Goal: Check status: Check status

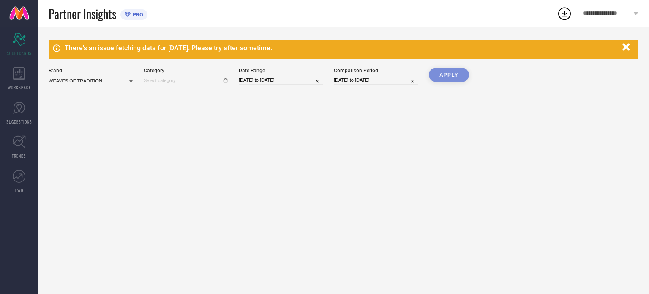
type input "All"
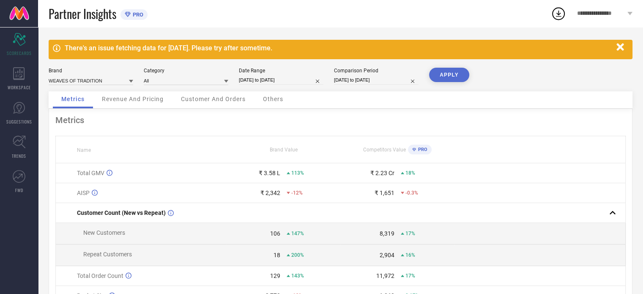
click at [279, 74] on div "Date Range [DATE] to [DATE]" at bounding box center [281, 76] width 85 height 17
click at [281, 80] on input "[DATE] to [DATE]" at bounding box center [281, 80] width 85 height 9
select select "6"
select select "2025"
select select "7"
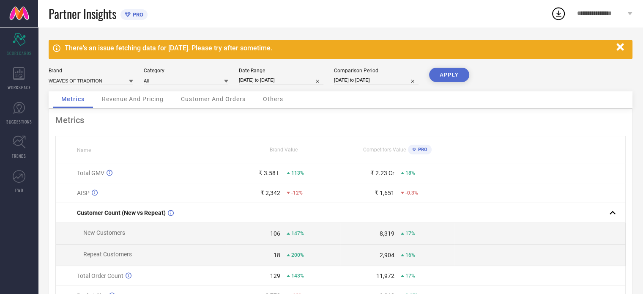
select select "2025"
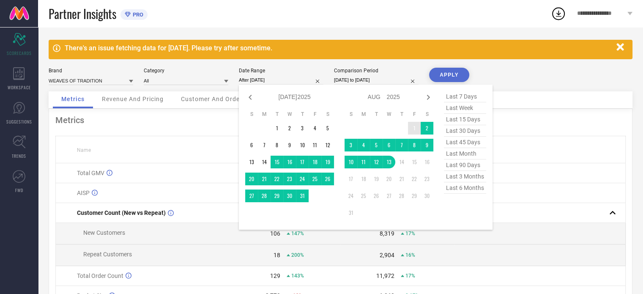
click at [413, 130] on td "1" at bounding box center [414, 128] width 13 height 13
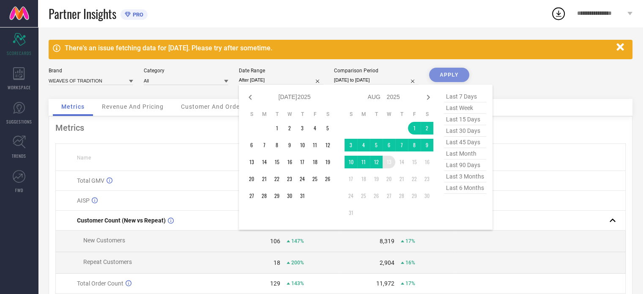
type input "[DATE] to [DATE]"
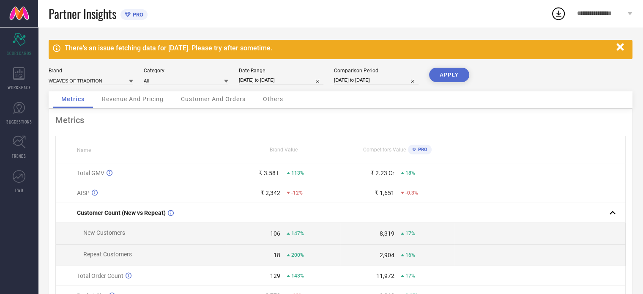
click at [460, 77] on button "APPLY" at bounding box center [449, 75] width 40 height 14
click at [360, 77] on input "[DATE] to [DATE]" at bounding box center [376, 80] width 85 height 9
select select "6"
select select "2024"
select select "7"
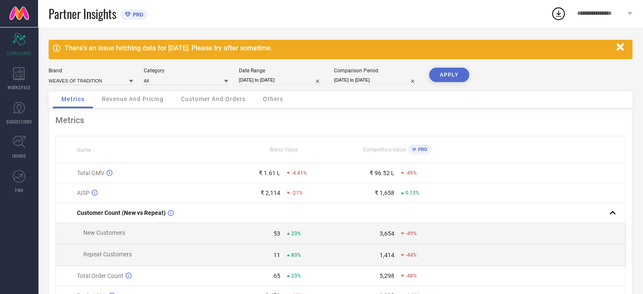
select select "2024"
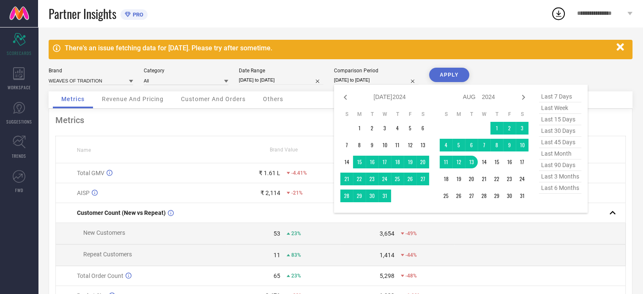
click at [559, 155] on span "last month" at bounding box center [560, 153] width 42 height 11
type input "[DATE] to [DATE]"
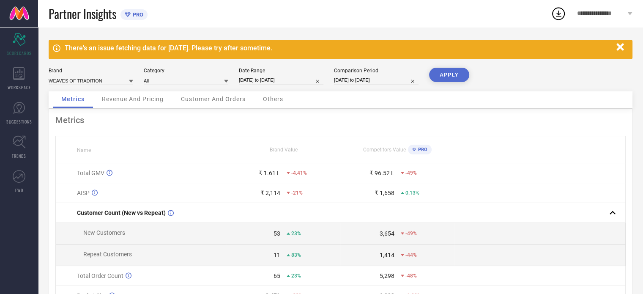
click at [363, 82] on input "[DATE] to [DATE]" at bounding box center [376, 80] width 85 height 9
select select "6"
select select "2025"
select select "7"
select select "2025"
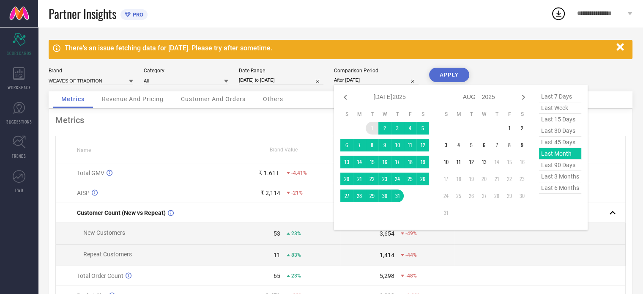
click at [374, 129] on td "1" at bounding box center [371, 128] width 13 height 13
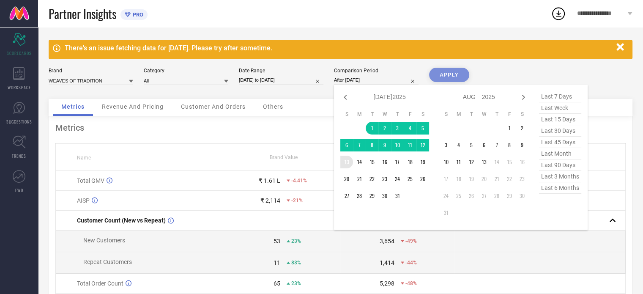
type input "[DATE] to [DATE]"
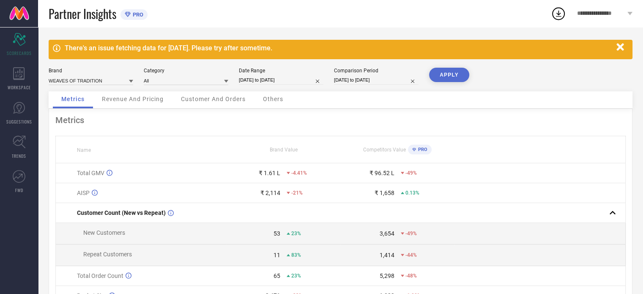
click at [450, 65] on div "There's an issue fetching data for [DATE]. Please try after sometime. Brand WEA…" at bounding box center [340, 203] width 605 height 352
click at [450, 72] on button "APPLY" at bounding box center [449, 75] width 40 height 14
click at [269, 82] on input "[DATE] to [DATE]" at bounding box center [281, 80] width 85 height 9
select select "7"
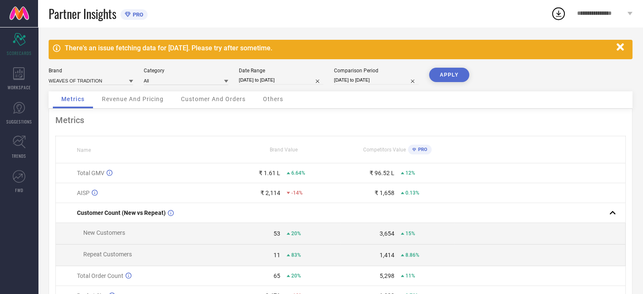
select select "2025"
select select "8"
select select "2025"
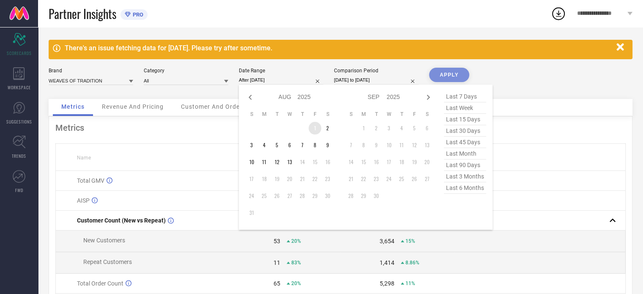
click at [314, 126] on td "1" at bounding box center [314, 128] width 13 height 13
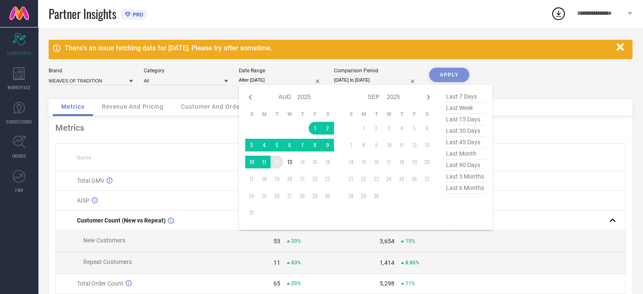
type input "01-08-2025 to 12-08-2025"
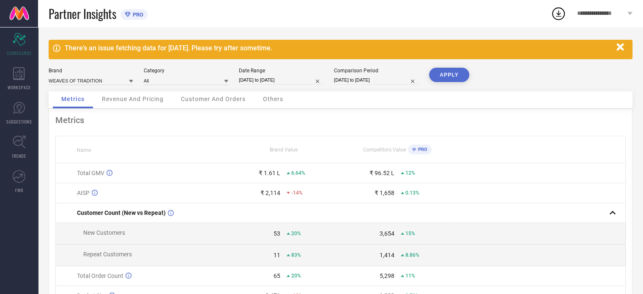
click at [446, 74] on button "APPLY" at bounding box center [449, 75] width 40 height 14
click at [279, 77] on input "01-08-2025 to 12-08-2025" at bounding box center [281, 80] width 85 height 9
select select "7"
select select "2025"
select select "8"
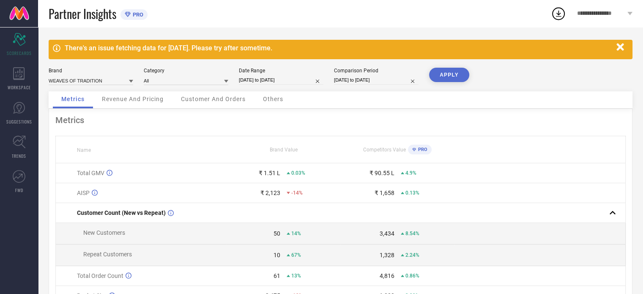
select select "2025"
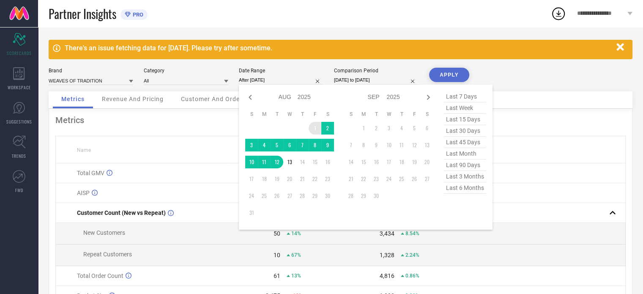
click at [314, 128] on td "1" at bounding box center [314, 128] width 13 height 13
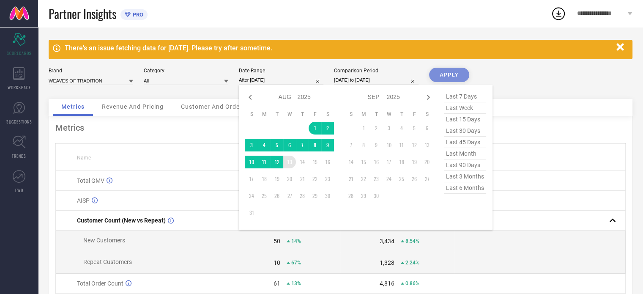
type input "[DATE] to [DATE]"
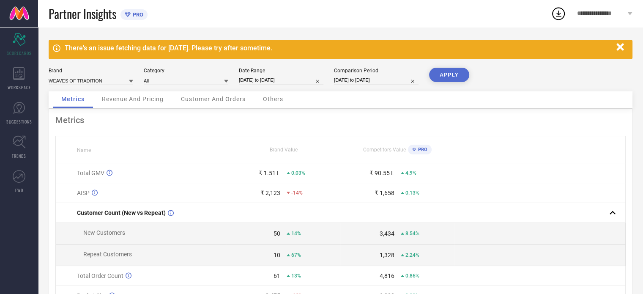
click at [453, 76] on button "APPLY" at bounding box center [449, 75] width 40 height 14
